Goal: Task Accomplishment & Management: Manage account settings

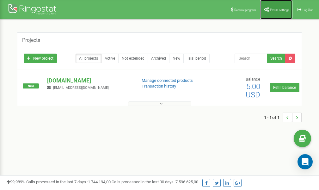
click at [275, 13] on link "Profile settings" at bounding box center [277, 9] width 32 height 19
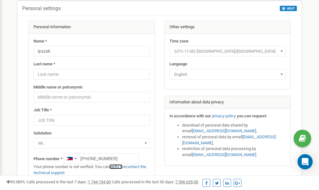
click at [120, 166] on link "verify it" at bounding box center [116, 166] width 13 height 5
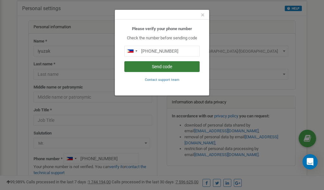
click at [161, 66] on button "Send code" at bounding box center [161, 66] width 75 height 11
